Goal: Find specific page/section: Find specific page/section

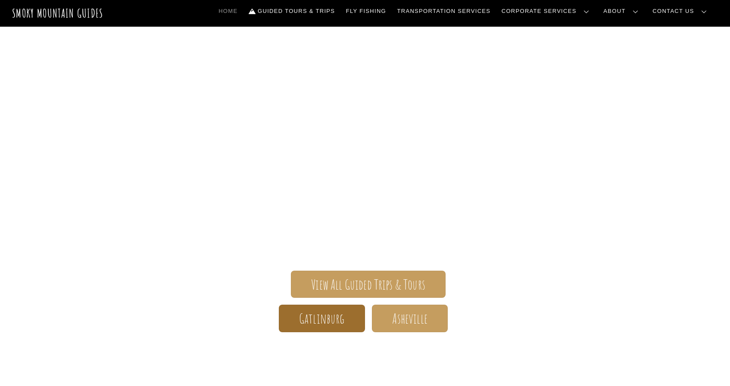
click at [297, 321] on link "Gatlinburg" at bounding box center [322, 318] width 86 height 27
click at [686, 15] on link "Contact Us" at bounding box center [681, 11] width 64 height 18
click at [0, 0] on link "Reservations, Forms, Trip Packets" at bounding box center [0, 0] width 0 height 0
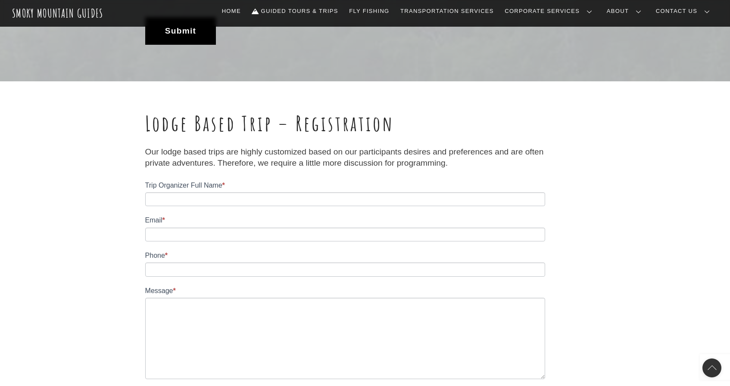
scroll to position [885, 0]
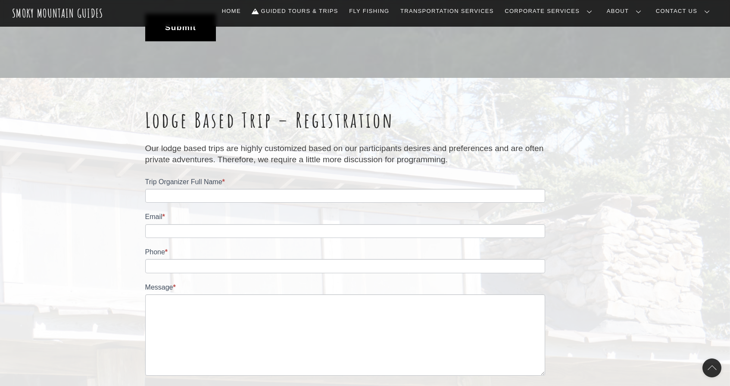
click at [0, 0] on link "Contact Us" at bounding box center [0, 0] width 0 height 0
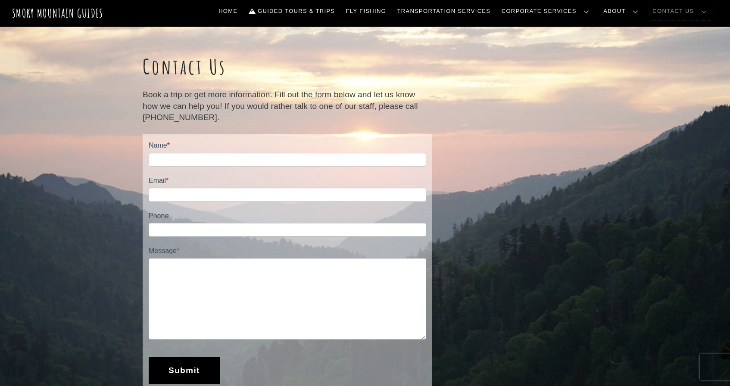
click at [685, 15] on link "Contact Us" at bounding box center [681, 11] width 64 height 18
click at [0, 0] on link "Contact Us" at bounding box center [0, 0] width 0 height 0
click at [241, 12] on link "Home" at bounding box center [228, 11] width 26 height 18
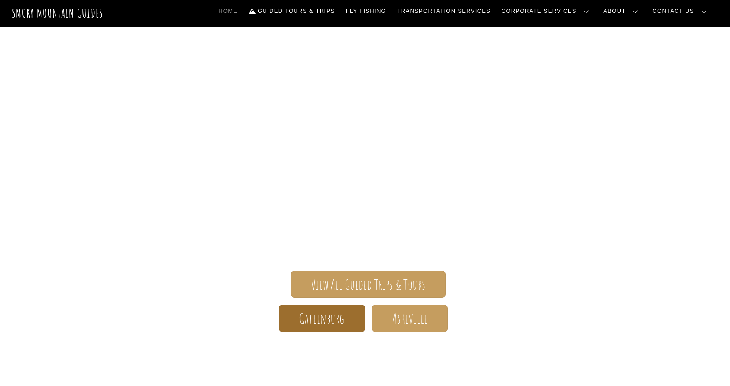
click at [293, 316] on link "Gatlinburg" at bounding box center [322, 318] width 86 height 27
click at [330, 318] on span "Gatlinburg" at bounding box center [322, 318] width 46 height 9
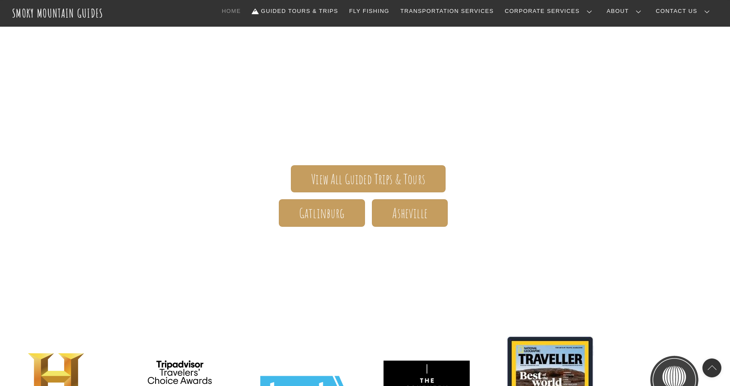
scroll to position [101, 0]
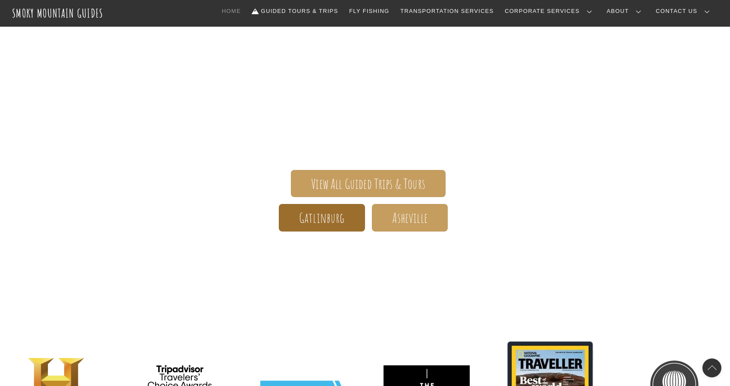
click at [336, 221] on span "Gatlinburg" at bounding box center [322, 218] width 46 height 9
click at [315, 222] on span "Gatlinburg" at bounding box center [322, 218] width 46 height 9
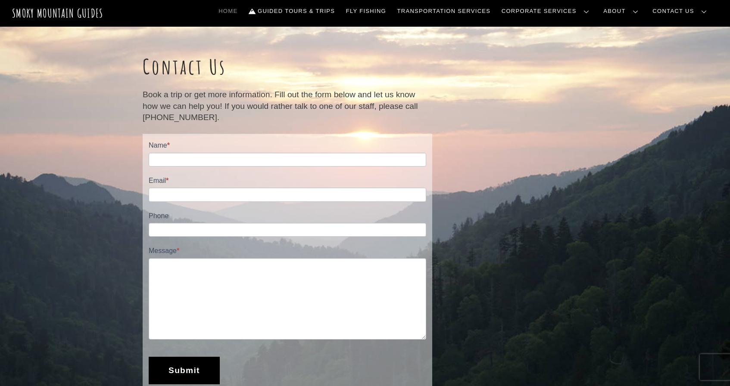
click at [241, 10] on link "Home" at bounding box center [228, 11] width 26 height 18
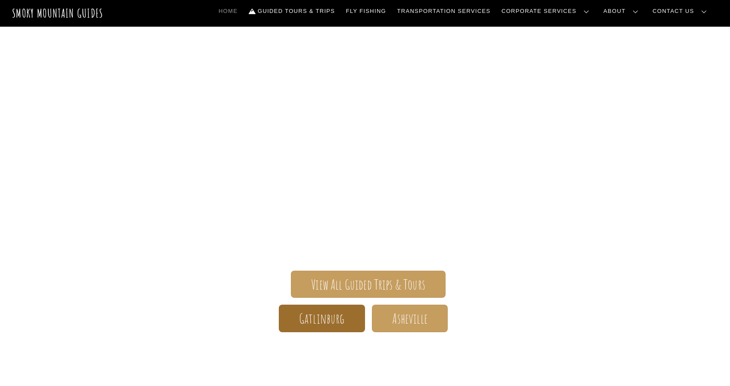
click at [333, 323] on span "Gatlinburg" at bounding box center [322, 318] width 46 height 9
